Goal: Transaction & Acquisition: Book appointment/travel/reservation

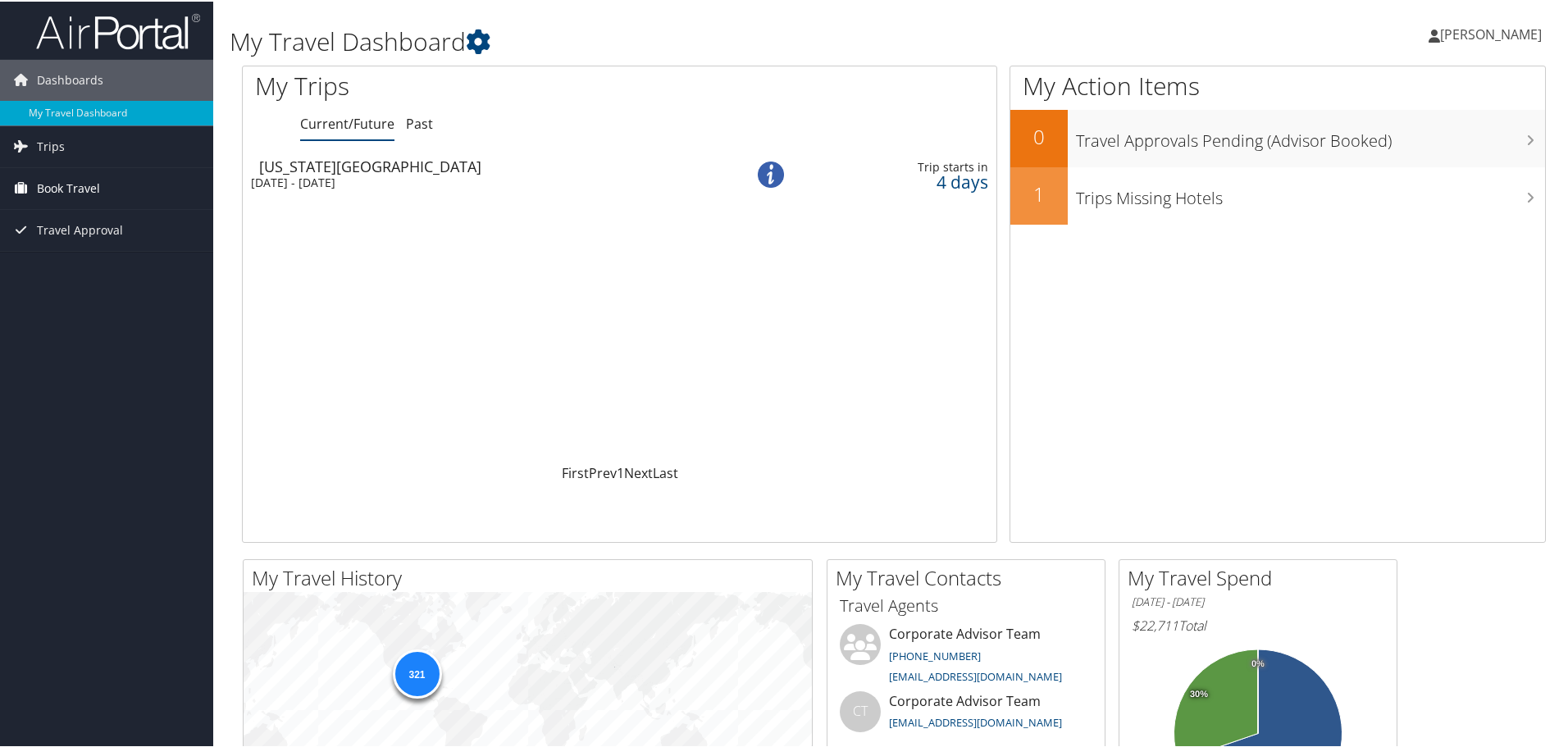
click at [80, 176] on span "Book Travel" at bounding box center [69, 186] width 63 height 41
click at [109, 267] on link "Book/Manage Online Trips" at bounding box center [106, 269] width 213 height 25
